Goal: Task Accomplishment & Management: Manage account settings

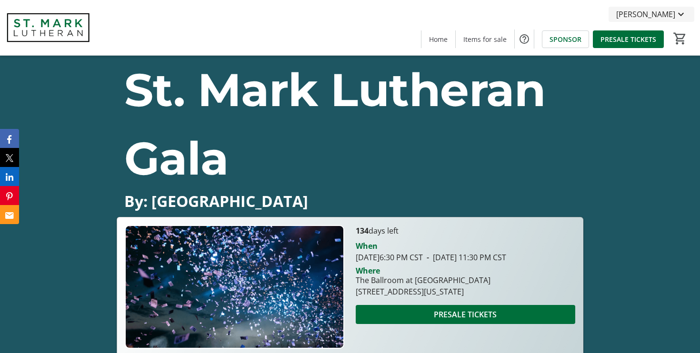
scroll to position [1784, 0]
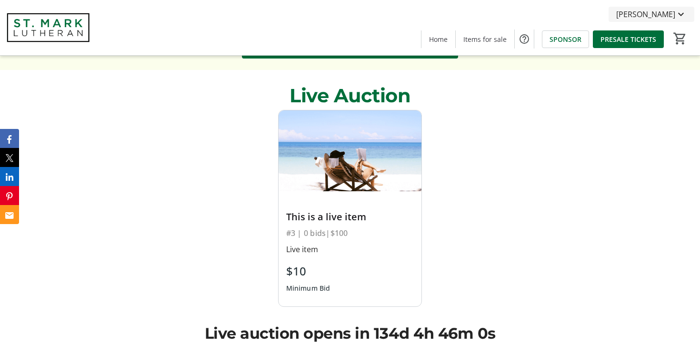
click at [665, 13] on span "[PERSON_NAME]" at bounding box center [645, 14] width 59 height 11
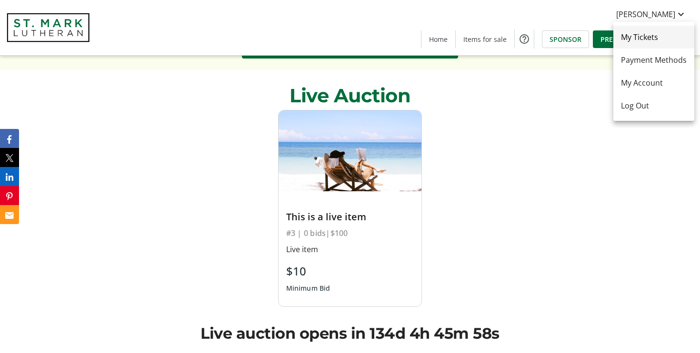
click at [656, 40] on span "My Tickets" at bounding box center [654, 36] width 66 height 11
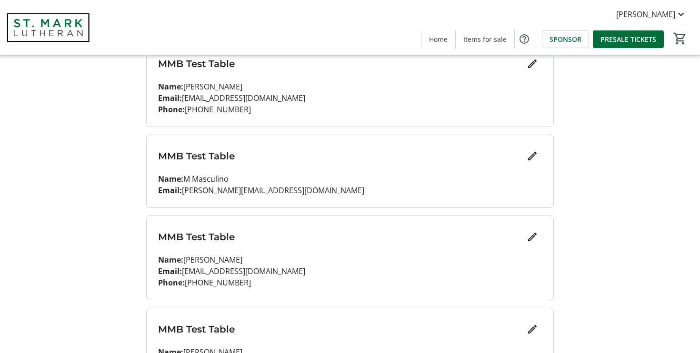
scroll to position [146, 0]
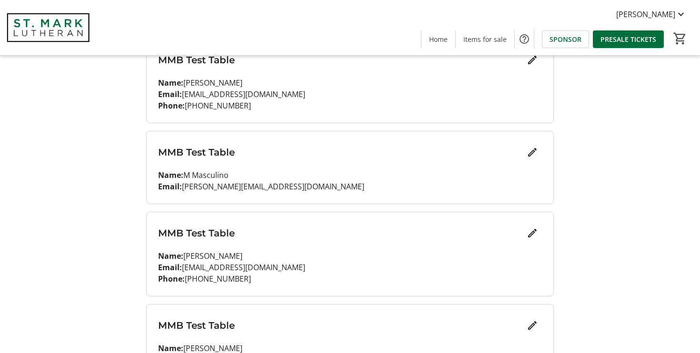
click at [533, 154] on mat-icon "Edit" at bounding box center [532, 152] width 11 height 11
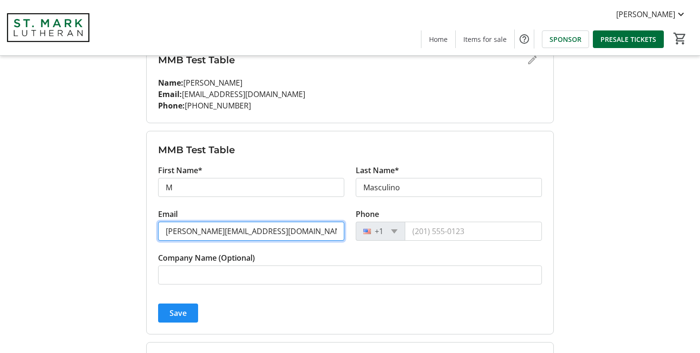
click at [301, 233] on input "[PERSON_NAME][EMAIL_ADDRESS][DOMAIN_NAME]" at bounding box center [251, 231] width 186 height 19
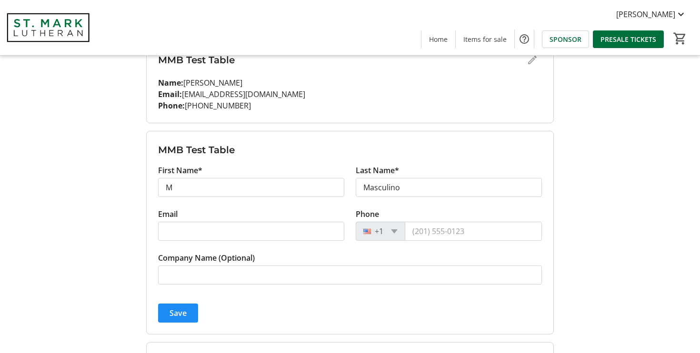
click at [311, 307] on div "Save" at bounding box center [350, 313] width 384 height 19
click at [179, 314] on span "Save" at bounding box center [178, 313] width 17 height 11
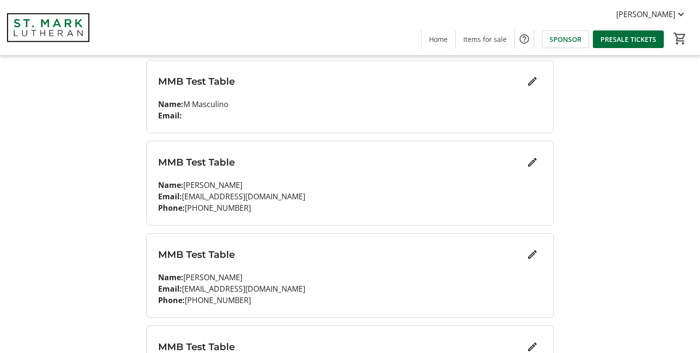
scroll to position [228, 0]
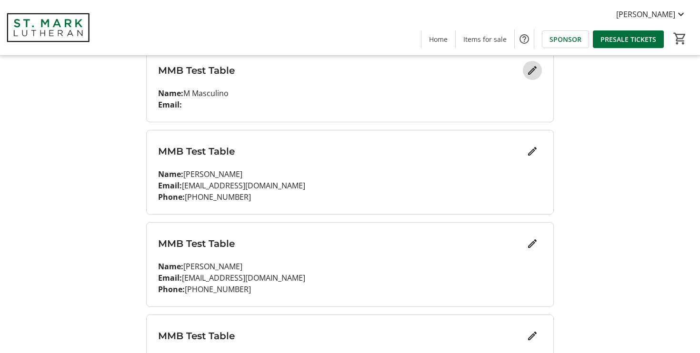
click at [533, 75] on mat-icon "Edit" at bounding box center [532, 70] width 11 height 11
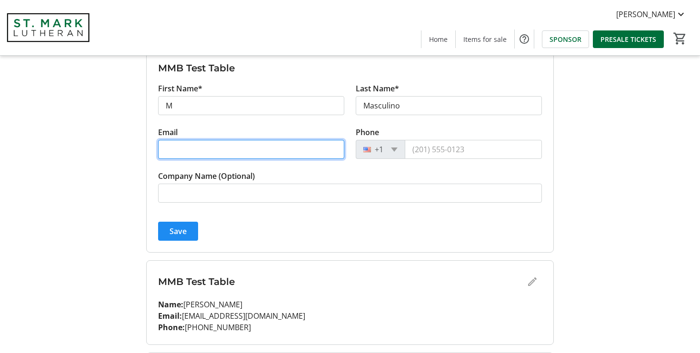
click at [245, 156] on input "Email" at bounding box center [251, 149] width 186 height 19
paste input "Oleksii / Marianne"
type input "[PERSON_NAME][EMAIL_ADDRESS][DOMAIN_NAME]"
click at [158, 222] on button "Save" at bounding box center [178, 231] width 40 height 19
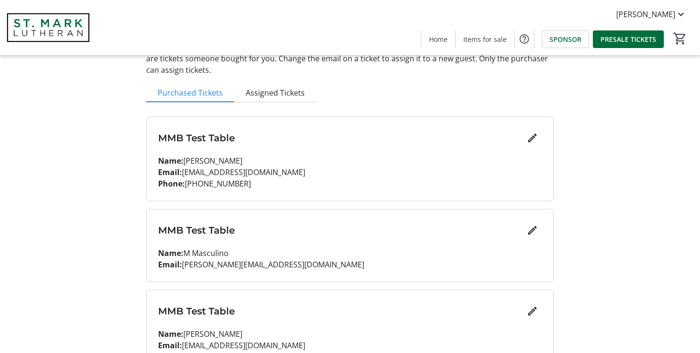
scroll to position [58, 0]
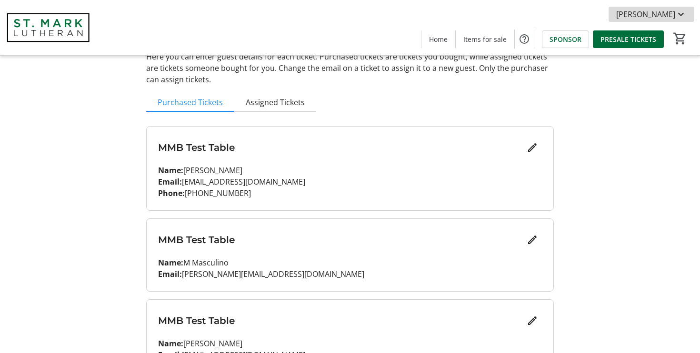
click at [671, 15] on span "[PERSON_NAME]" at bounding box center [645, 14] width 59 height 11
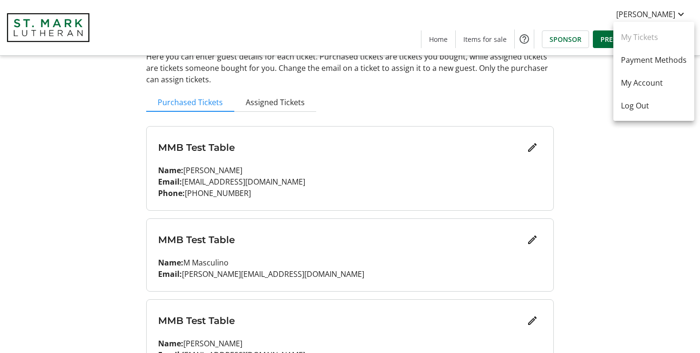
click at [655, 39] on link "My Tickets" at bounding box center [654, 37] width 81 height 23
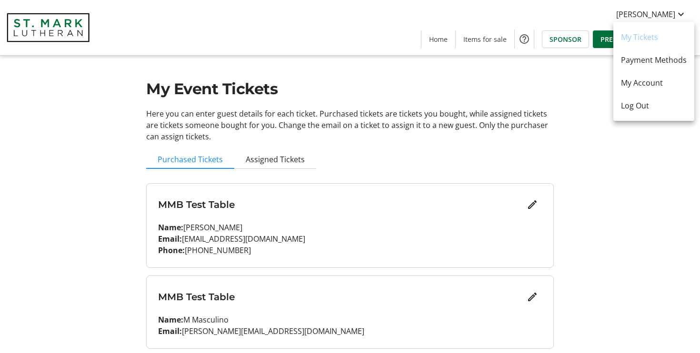
scroll to position [0, 0]
drag, startPoint x: 600, startPoint y: 182, endPoint x: 613, endPoint y: 178, distance: 13.0
click at [600, 182] on div at bounding box center [350, 176] width 700 height 353
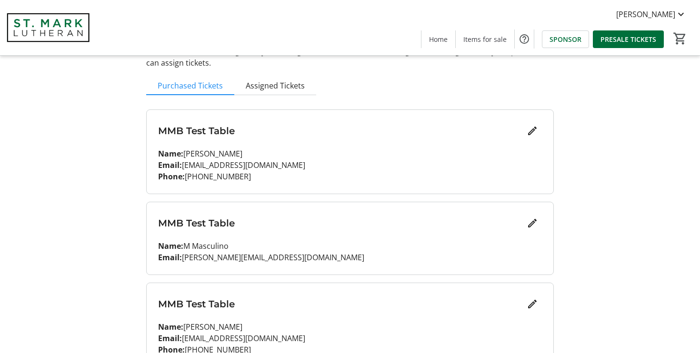
scroll to position [98, 0]
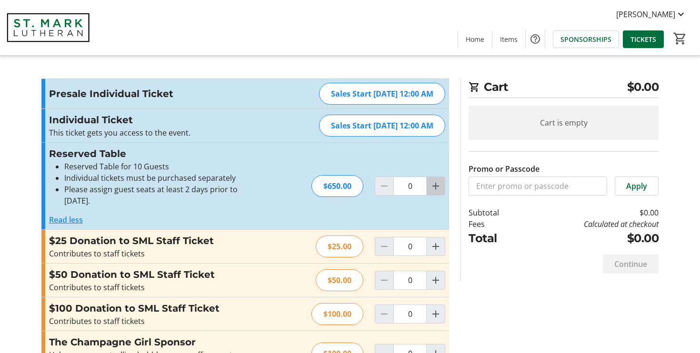
click at [441, 185] on mat-icon "Increment by one" at bounding box center [435, 186] width 11 height 11
type input "1"
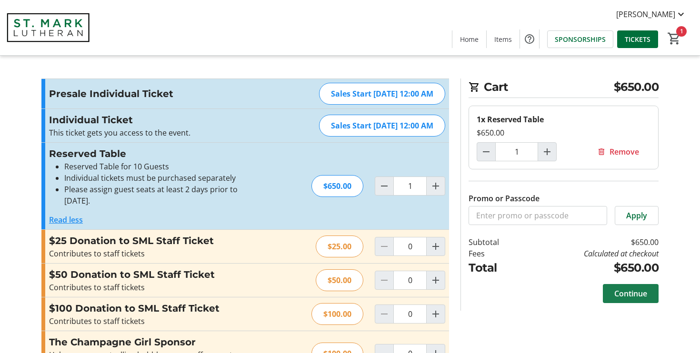
click at [618, 298] on span "Continue" at bounding box center [631, 293] width 33 height 11
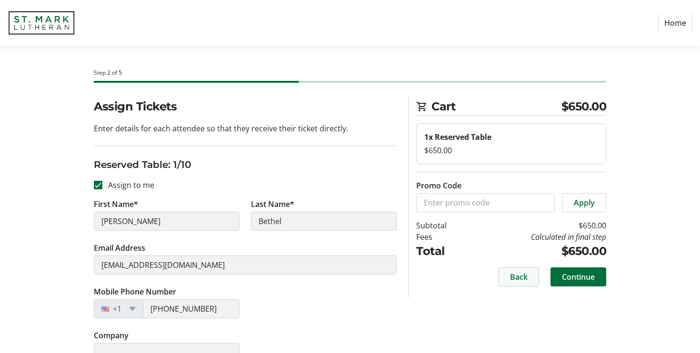
click at [511, 279] on span "Back" at bounding box center [519, 277] width 18 height 11
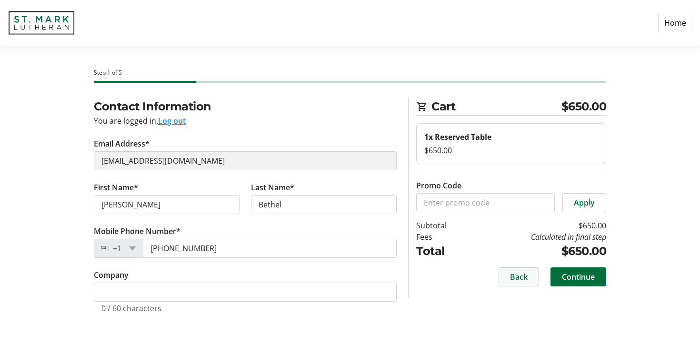
click at [515, 279] on span "Back" at bounding box center [519, 277] width 18 height 11
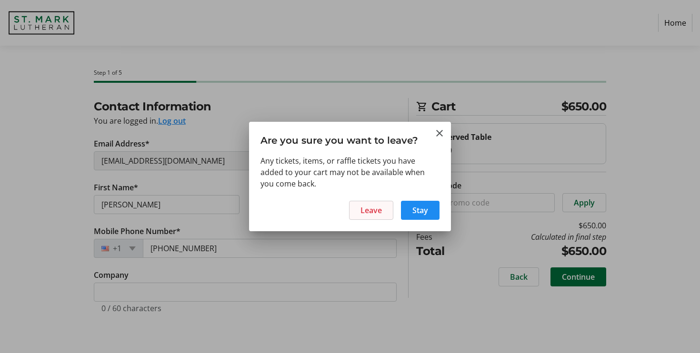
click at [373, 211] on span "Leave" at bounding box center [371, 210] width 21 height 11
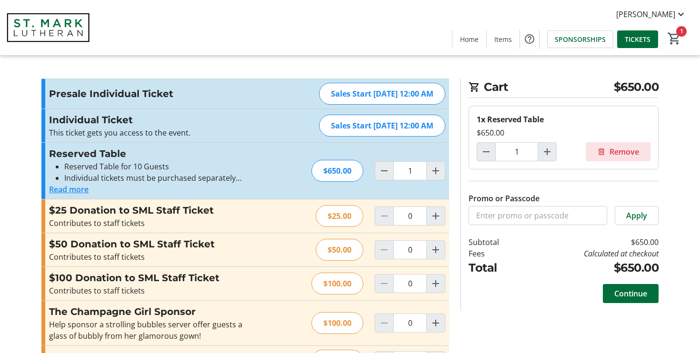
click at [612, 151] on span "Remove" at bounding box center [625, 151] width 30 height 11
type input "0"
